Goal: Task Accomplishment & Management: Manage account settings

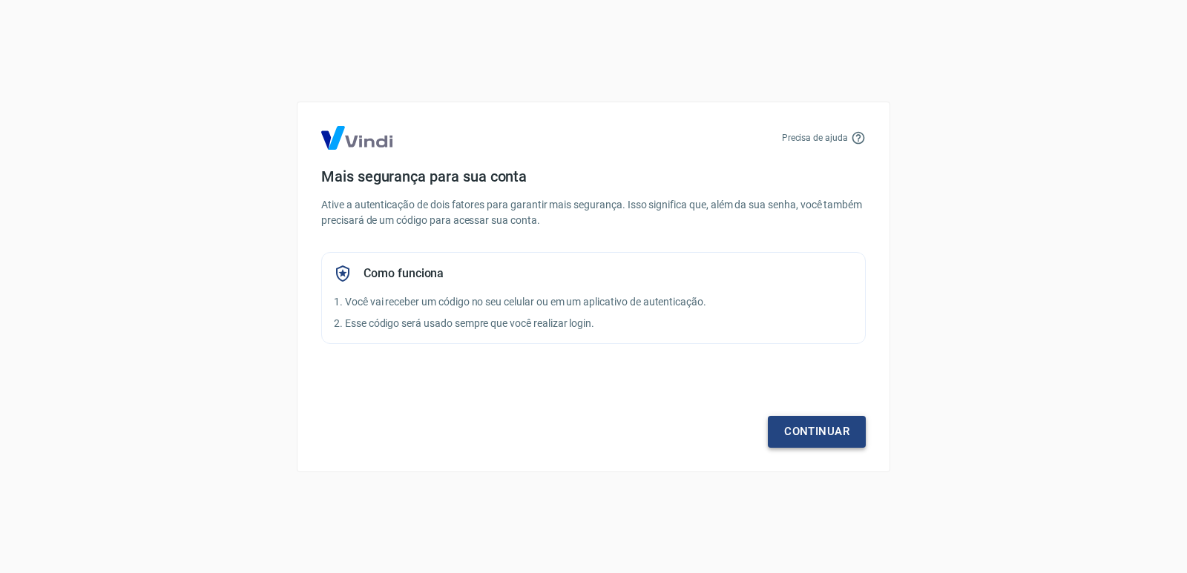
click at [851, 434] on link "Continuar" at bounding box center [817, 431] width 98 height 31
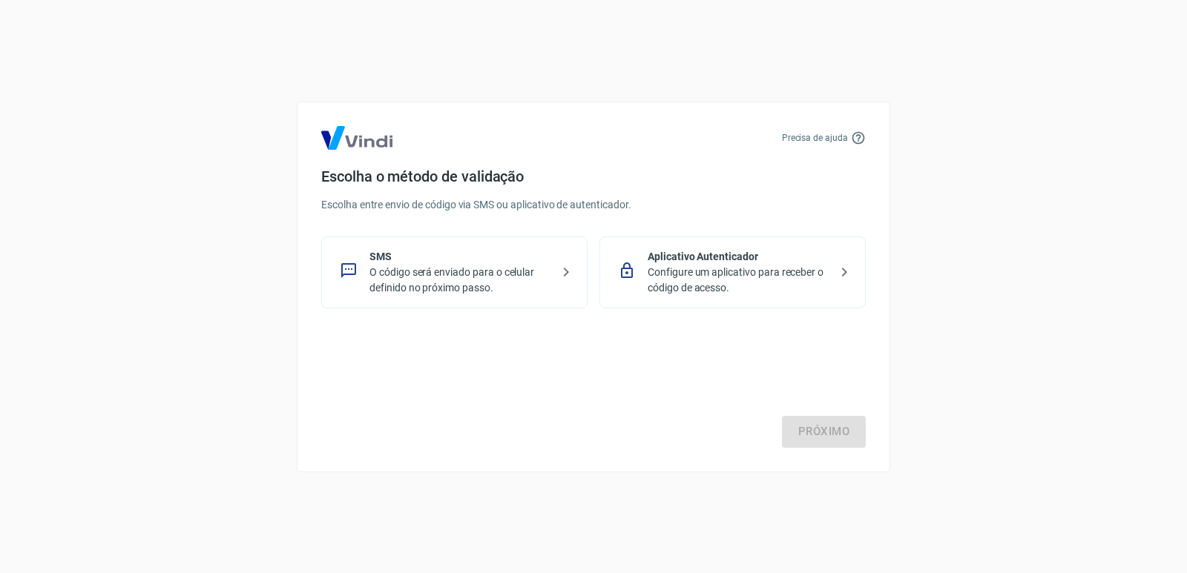
drag, startPoint x: 485, startPoint y: 0, endPoint x: 757, endPoint y: 155, distance: 312.6
click at [757, 155] on div "Precisa de ajuda Escolha o método de validação Escolha entre envio de código vi…" at bounding box center [593, 287] width 593 height 371
